Goal: Find specific page/section: Find specific page/section

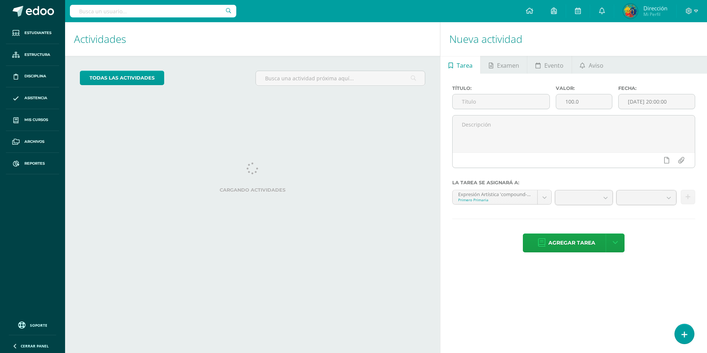
click at [156, 12] on input "text" at bounding box center [153, 11] width 166 height 13
click at [84, 11] on input "REgalado García" at bounding box center [153, 11] width 166 height 13
click at [133, 15] on input "Regalado García" at bounding box center [153, 11] width 166 height 13
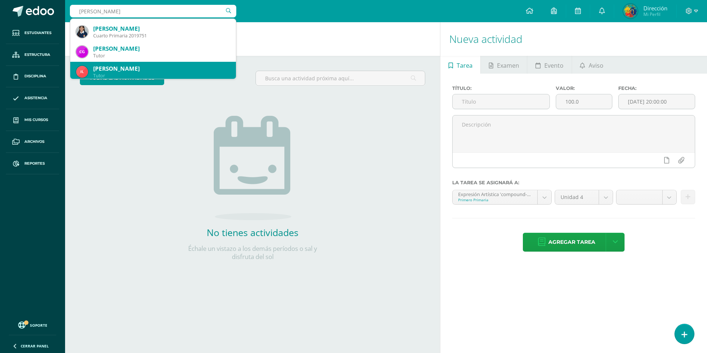
scroll to position [259, 0]
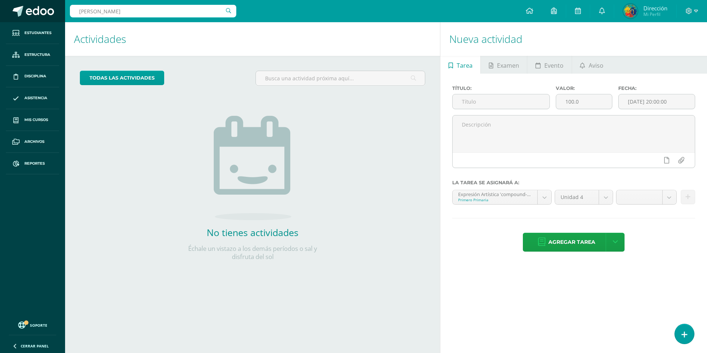
drag, startPoint x: 122, startPoint y: 9, endPoint x: 43, endPoint y: 6, distance: 79.6
click at [43, 6] on body "Estudiantes Estructura Disciplina Asistencia Mis cursos Archivos Reportes Sopor…" at bounding box center [353, 176] width 707 height 353
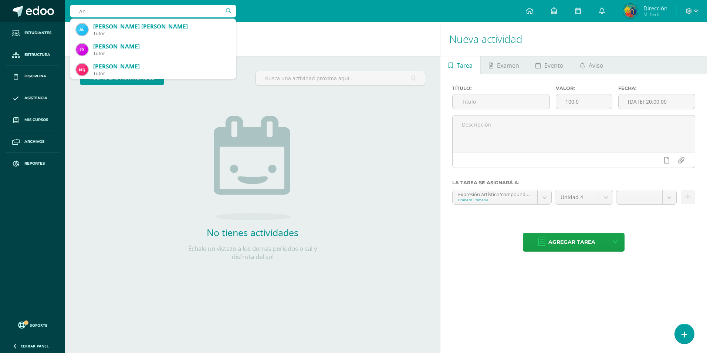
type input "A"
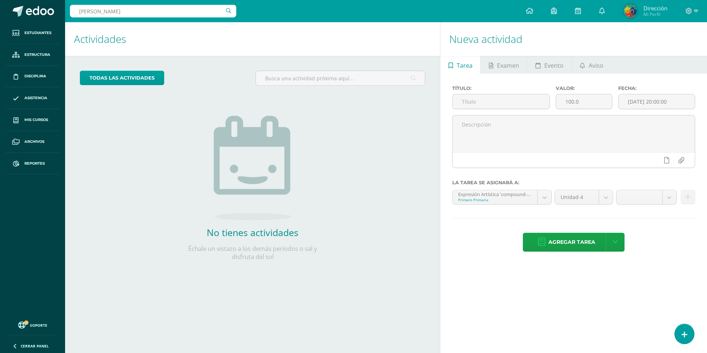
click at [132, 12] on input "Regalado García" at bounding box center [153, 11] width 166 height 13
drag, startPoint x: 92, startPoint y: 9, endPoint x: 60, endPoint y: 7, distance: 31.9
click at [60, 7] on body "Estudiantes Estructura Disciplina Asistencia Mis cursos Archivos Reportes Sopor…" at bounding box center [353, 176] width 707 height 353
click at [226, 14] on input "[PERSON_NAME]" at bounding box center [153, 11] width 166 height 13
type input "[PERSON_NAME]"
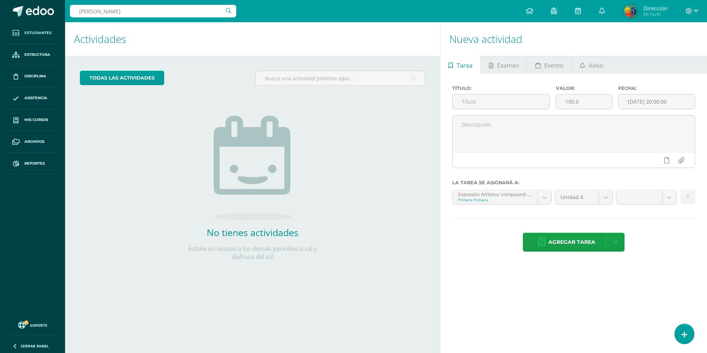
click at [47, 33] on span "Estudiantes" at bounding box center [37, 33] width 27 height 6
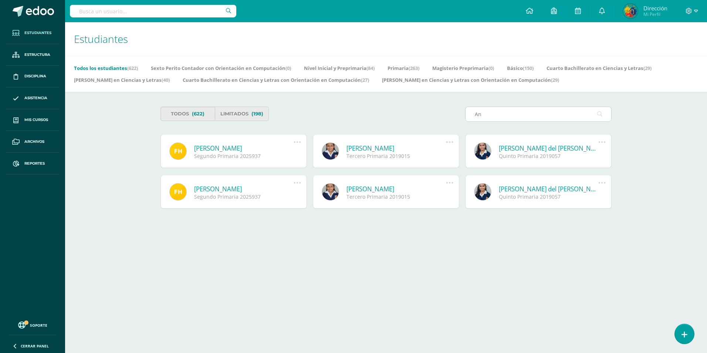
type input "A"
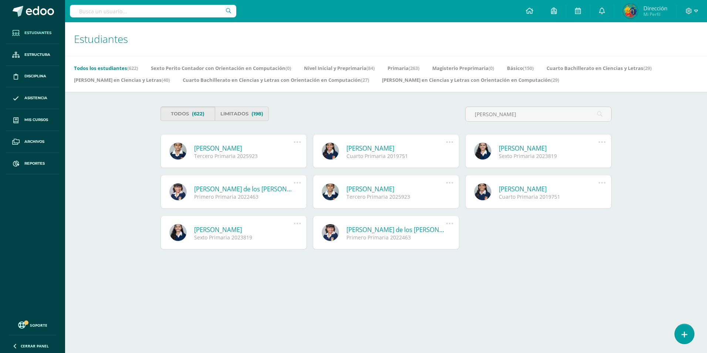
type input "Regalado García"
click at [202, 117] on span "(622)" at bounding box center [198, 114] width 13 height 14
drag, startPoint x: 552, startPoint y: 115, endPoint x: 456, endPoint y: 115, distance: 95.8
click at [456, 115] on div "Todos (622) Limitados (198) Regalado García" at bounding box center [386, 116] width 457 height 21
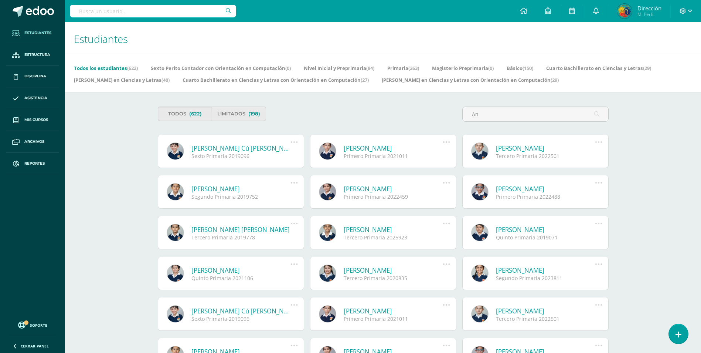
type input "A"
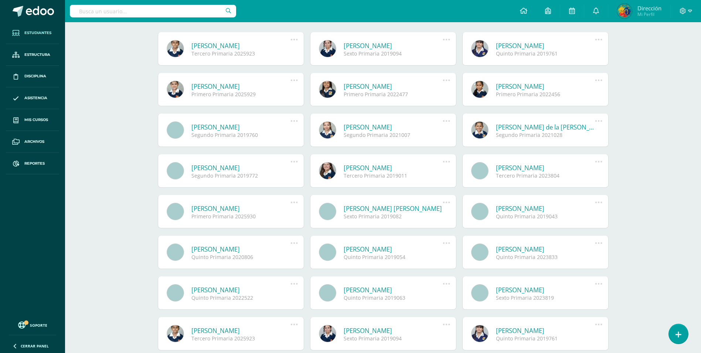
scroll to position [111, 0]
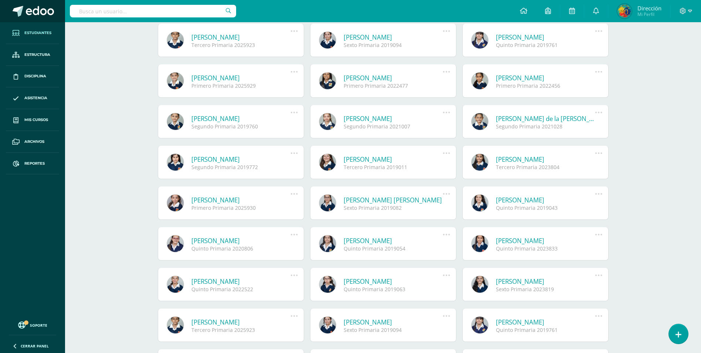
type input "Regalado"
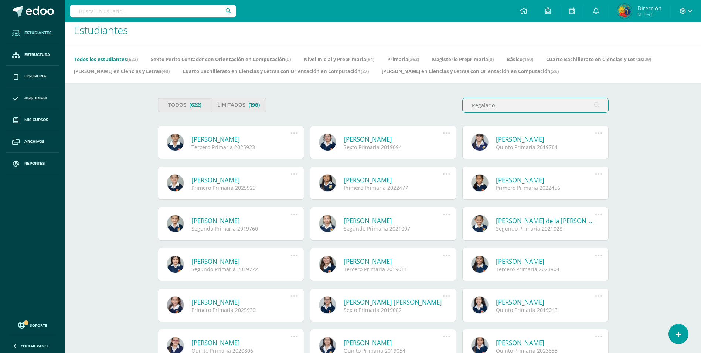
scroll to position [0, 0]
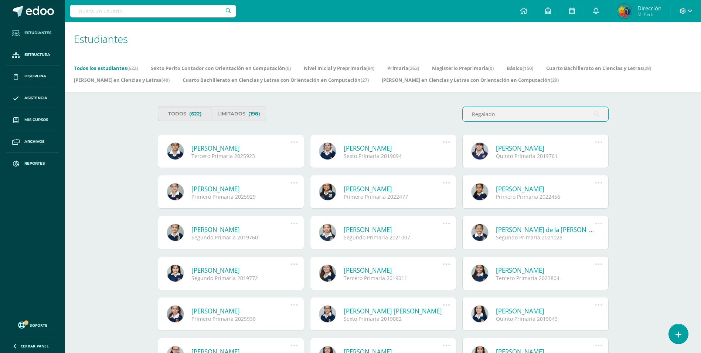
click at [108, 67] on link "Todos los estudiantes (622)" at bounding box center [106, 68] width 64 height 12
click at [522, 66] on link "Básico (150)" at bounding box center [517, 68] width 27 height 12
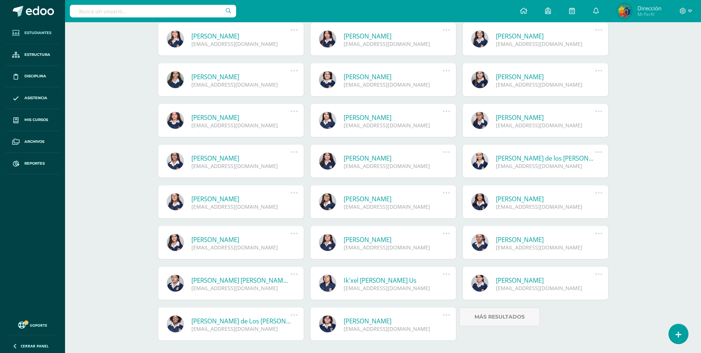
scroll to position [1564, 0]
